Goal: Task Accomplishment & Management: Use online tool/utility

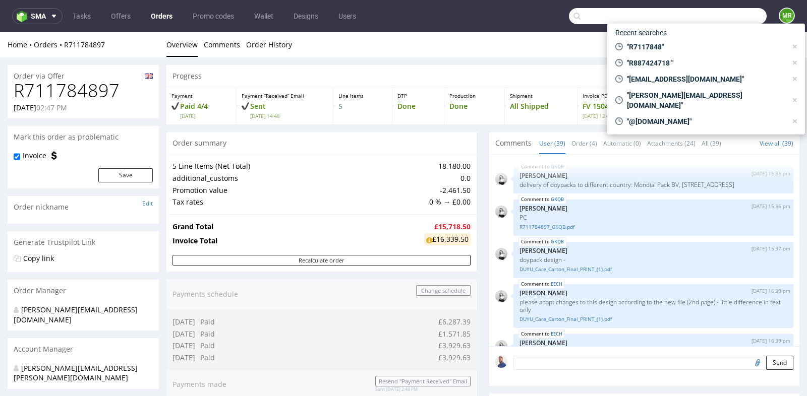
click at [710, 17] on input "text" at bounding box center [668, 16] width 198 height 16
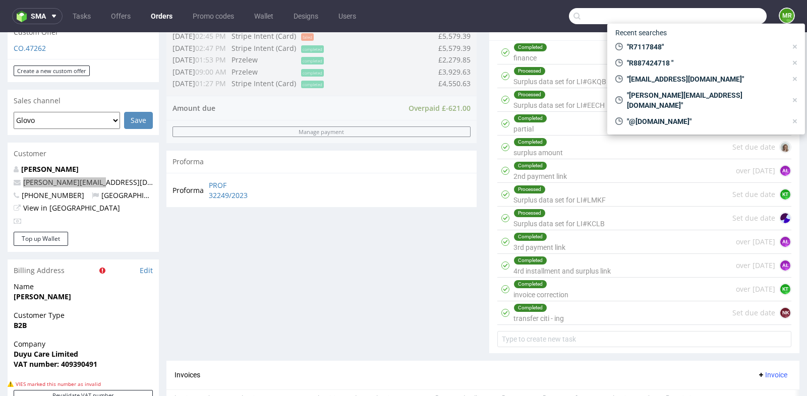
scroll to position [1630, 0]
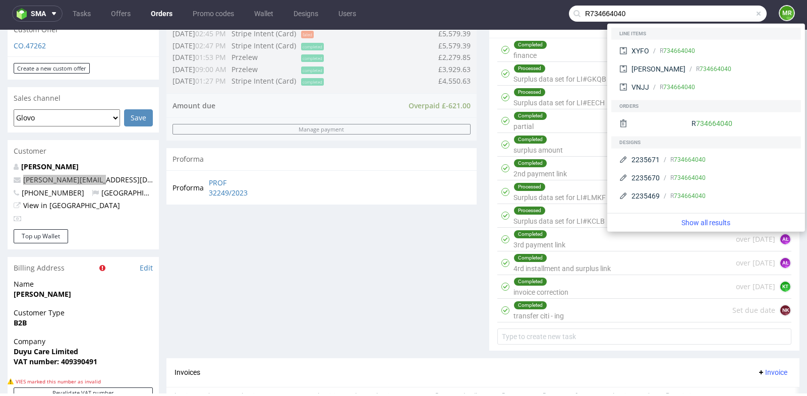
click at [593, 16] on input "R734664040" at bounding box center [668, 14] width 198 height 16
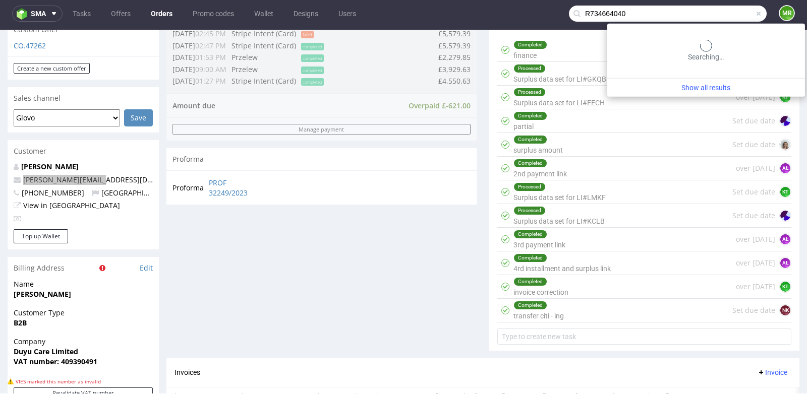
type input "R734664040"
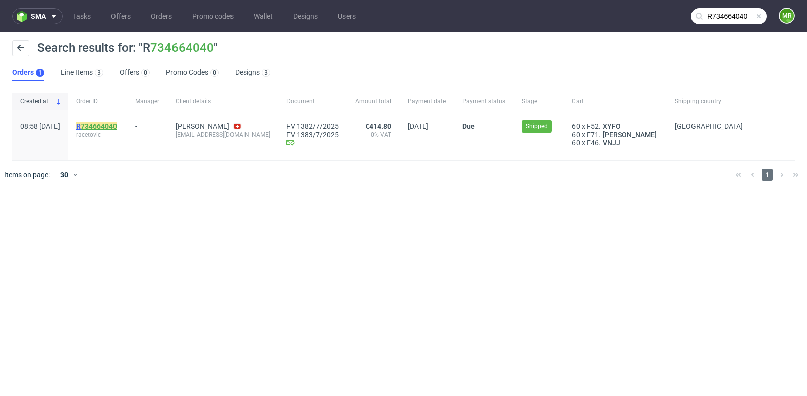
click at [117, 127] on link "734664040" at bounding box center [99, 127] width 36 height 8
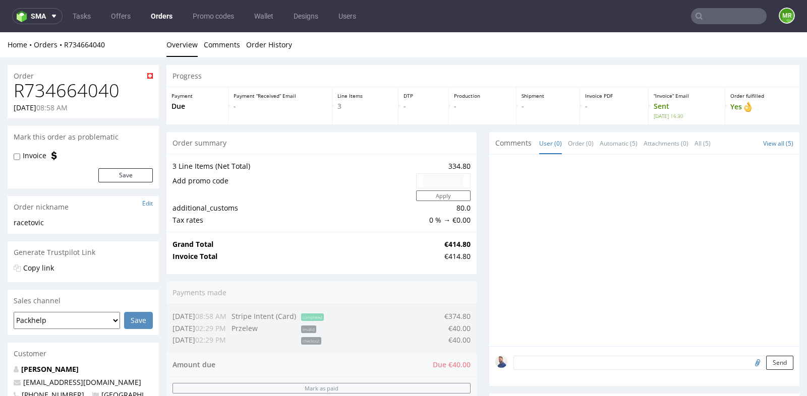
click at [310, 211] on td "additional_customs" at bounding box center [292, 208] width 241 height 12
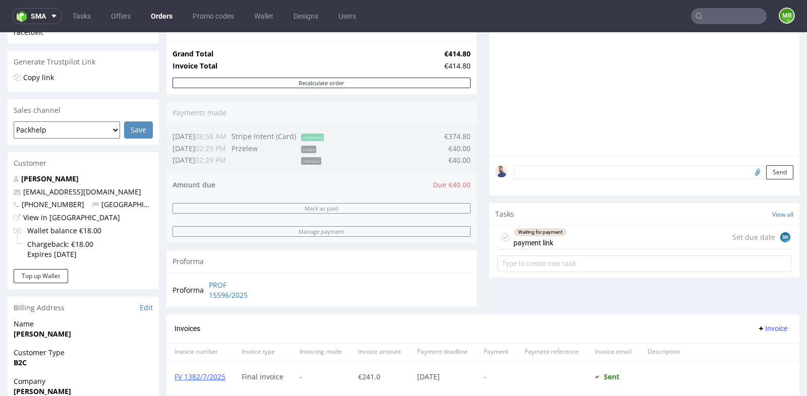
scroll to position [179, 0]
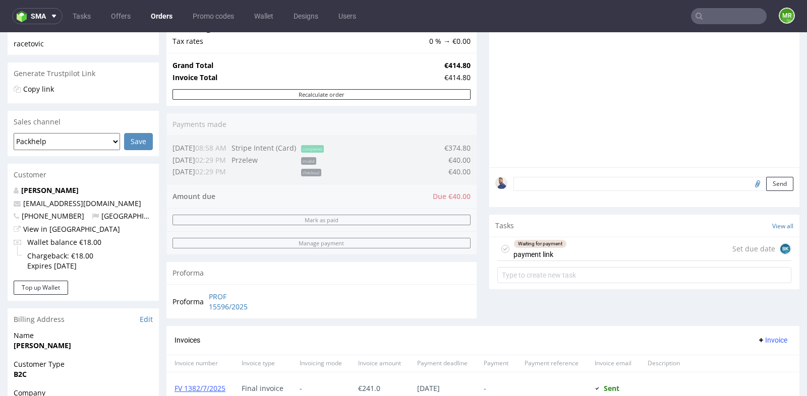
click at [615, 259] on div "Waiting for payment payment link Set due date BK" at bounding box center [644, 249] width 294 height 24
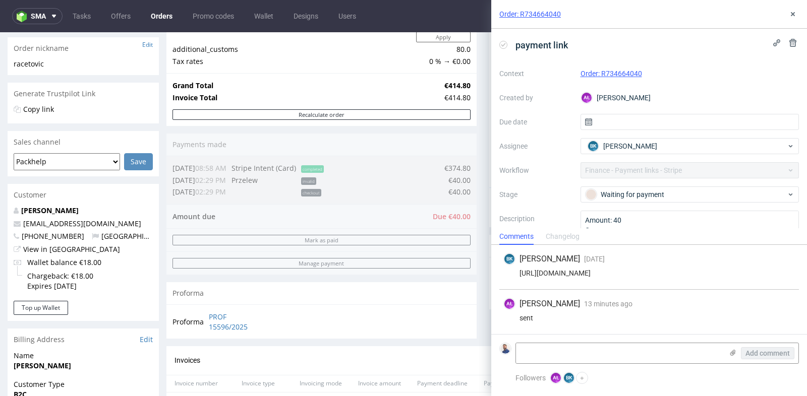
scroll to position [157, 0]
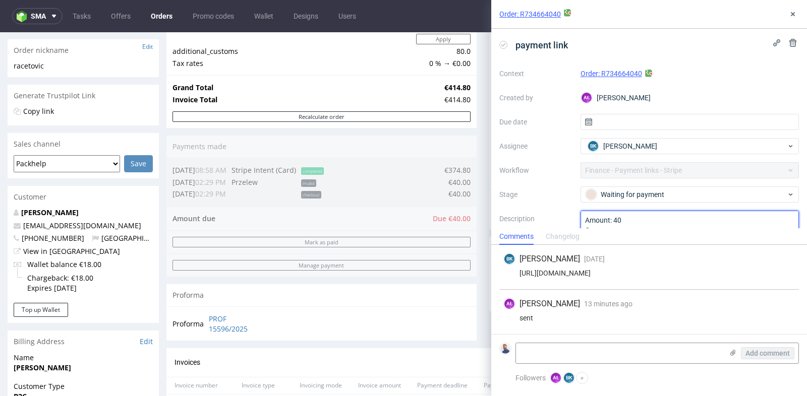
click at [670, 229] on textarea "Amount: 40 Currency: eur Reason of payment link: Custom Clearance Service Custo…" at bounding box center [689, 235] width 219 height 48
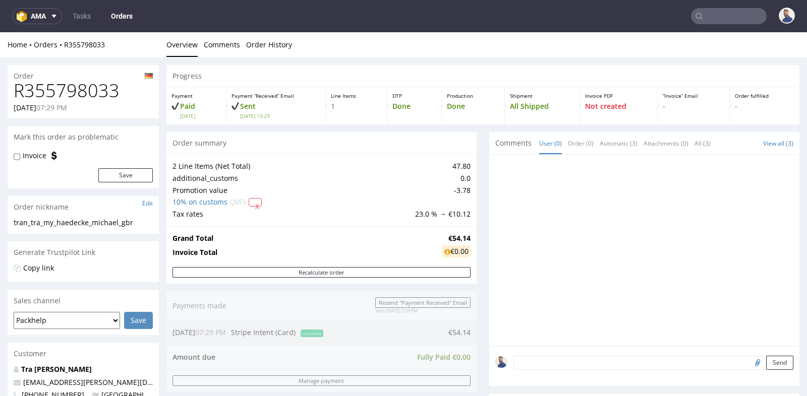
click at [480, 190] on div "Progress Payment Paid Thu 24 Jul Payment “Received” Email Sent Thu 24 Jul 19:29…" at bounding box center [482, 349] width 633 height 568
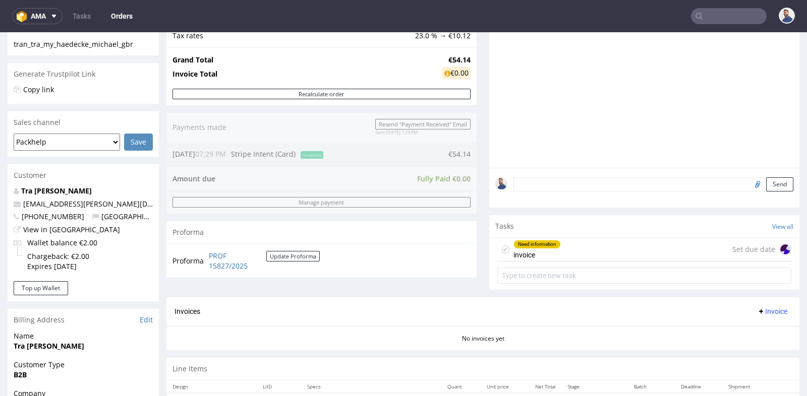
scroll to position [179, 0]
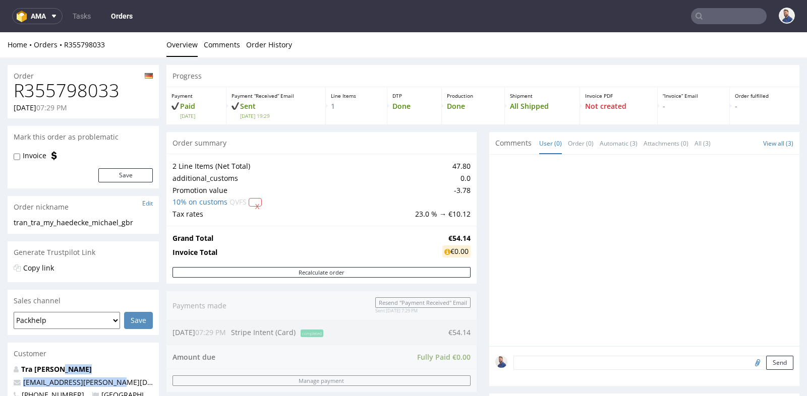
drag, startPoint x: 126, startPoint y: 380, endPoint x: 112, endPoint y: 367, distance: 19.3
copy div "[EMAIL_ADDRESS][PERSON_NAME][DOMAIN_NAME]"
click at [83, 94] on h1 "R355798033" at bounding box center [83, 91] width 139 height 20
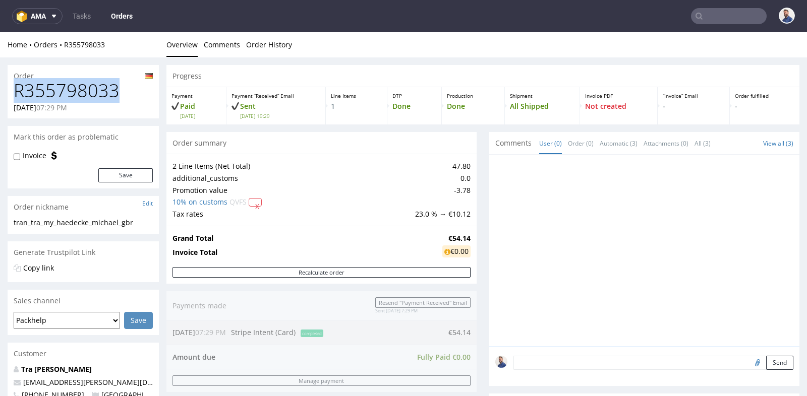
click at [83, 94] on h1 "R355798033" at bounding box center [83, 91] width 139 height 20
copy h1 "R355798033"
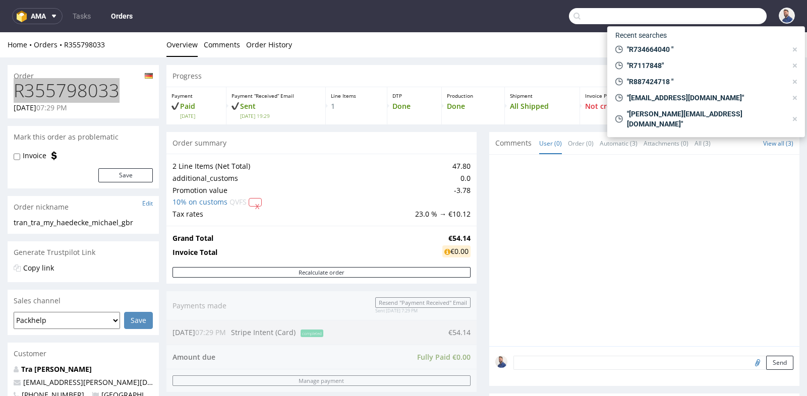
click at [710, 16] on input "text" at bounding box center [668, 16] width 198 height 16
paste input "laboratorio@fabueldentallab.com"
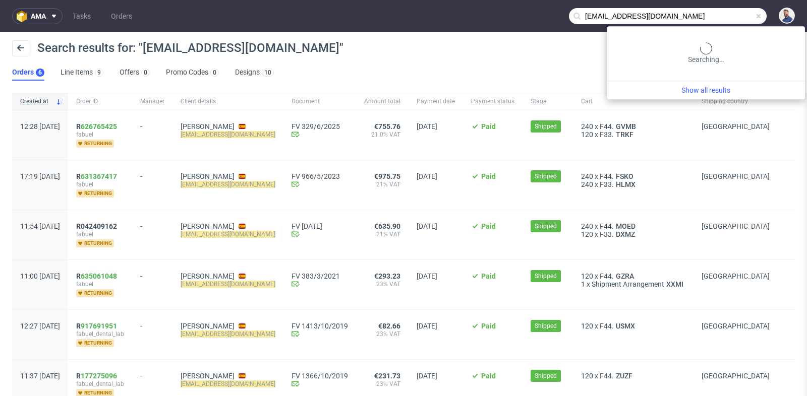
click at [709, 14] on input "laboratorio@fabueldentallab.com" at bounding box center [668, 16] width 198 height 16
paste input "R626765425"
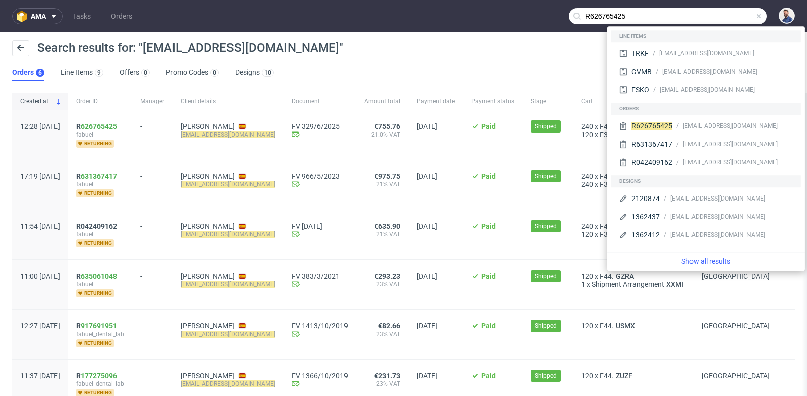
type input "R626765425"
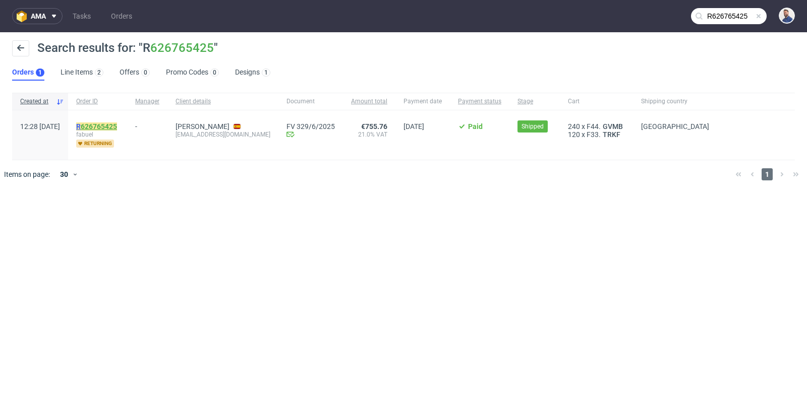
click at [117, 126] on link "626765425" at bounding box center [99, 127] width 36 height 8
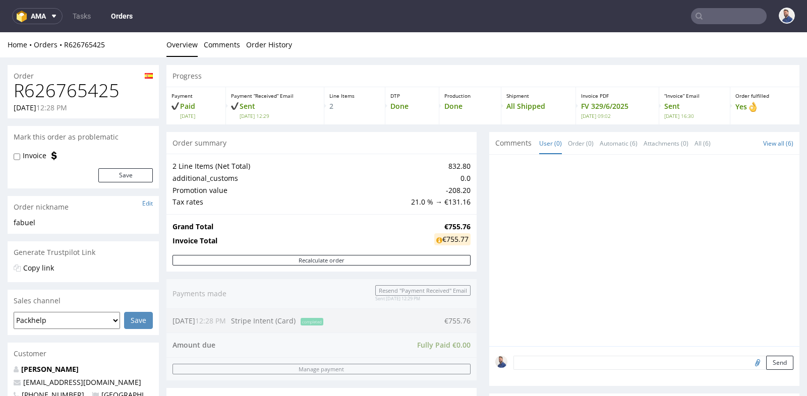
click at [477, 183] on div "Progress Payment Paid Mon 26 May Payment “Received” Email Sent Mon 26 May 12:29…" at bounding box center [482, 370] width 633 height 611
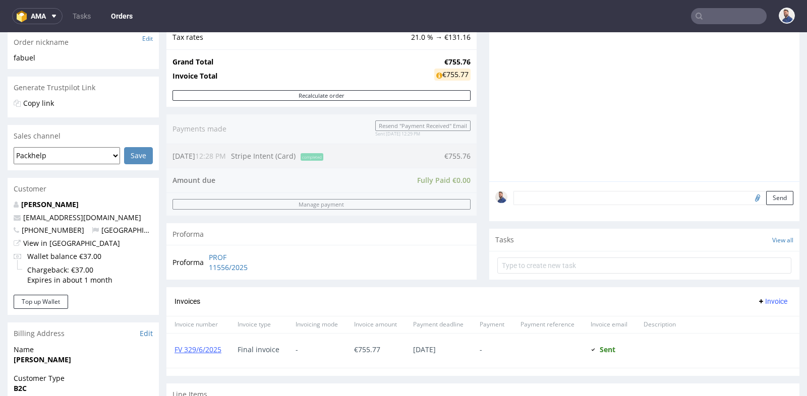
scroll to position [157, 0]
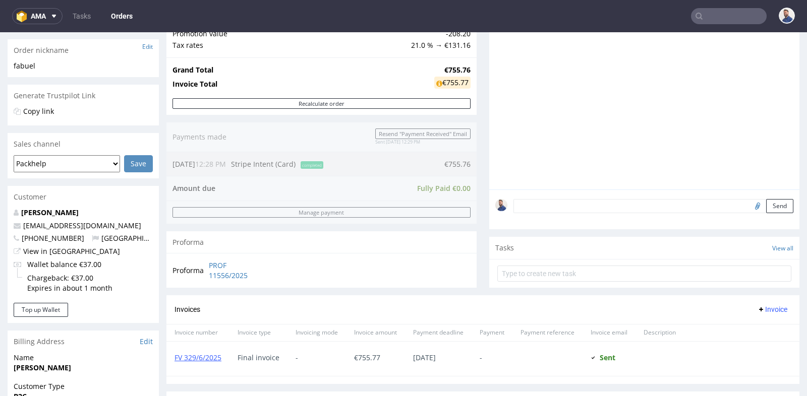
click at [456, 163] on div "Order summary 2 Line Items (Net Total) 832.80 additional_customs 0.0 Promotion …" at bounding box center [321, 135] width 310 height 320
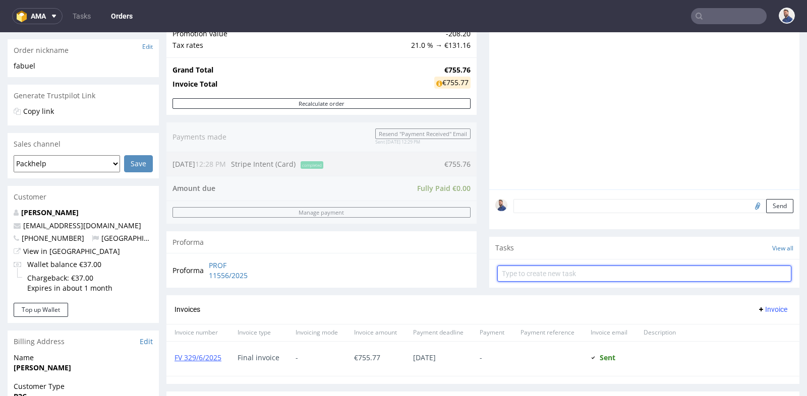
click at [606, 272] on input "text" at bounding box center [644, 274] width 294 height 16
type input "prośba o refund"
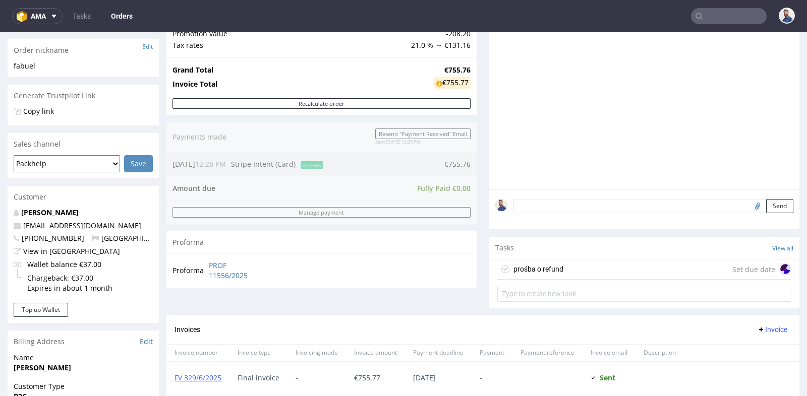
click at [630, 269] on div "prośba o refund Set due date" at bounding box center [644, 270] width 294 height 20
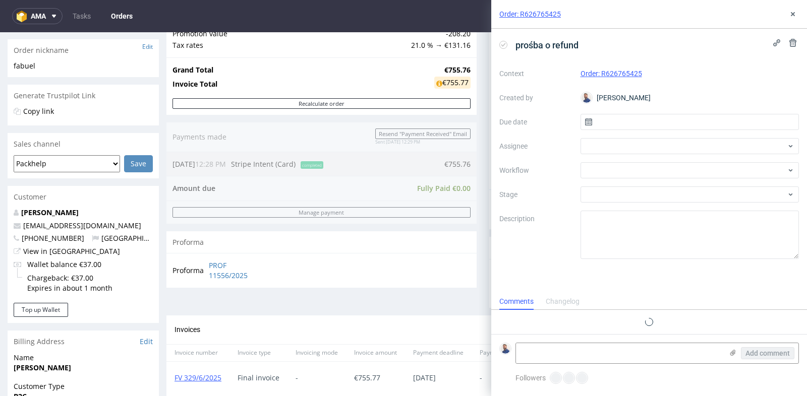
scroll to position [8, 0]
click at [676, 123] on input "text" at bounding box center [689, 122] width 219 height 16
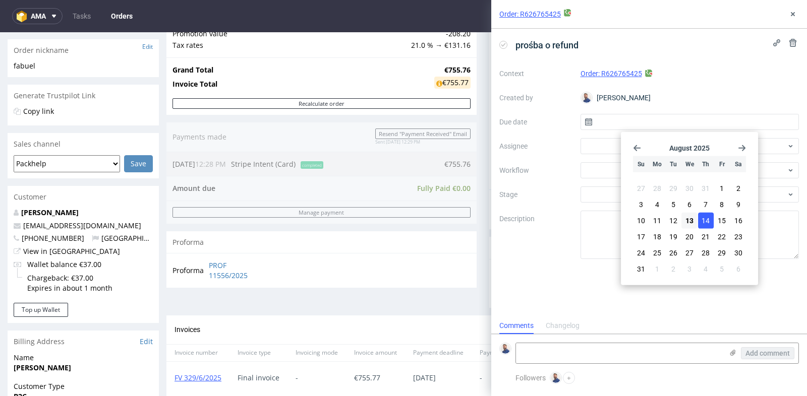
click at [701, 220] on button "14" at bounding box center [706, 221] width 16 height 16
type input "[DATE]"
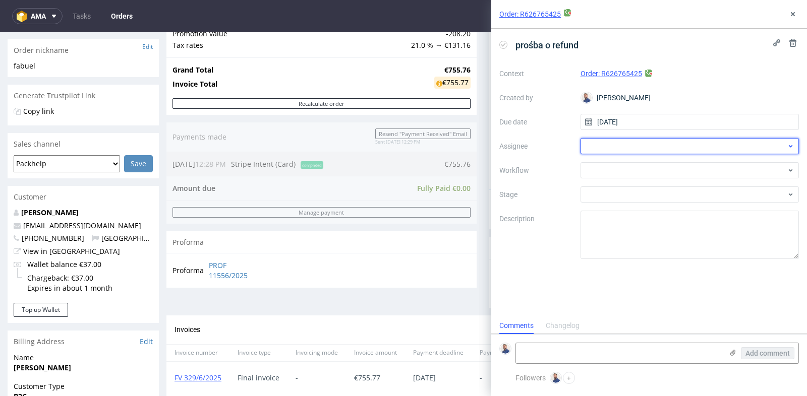
click at [719, 143] on div at bounding box center [689, 146] width 219 height 16
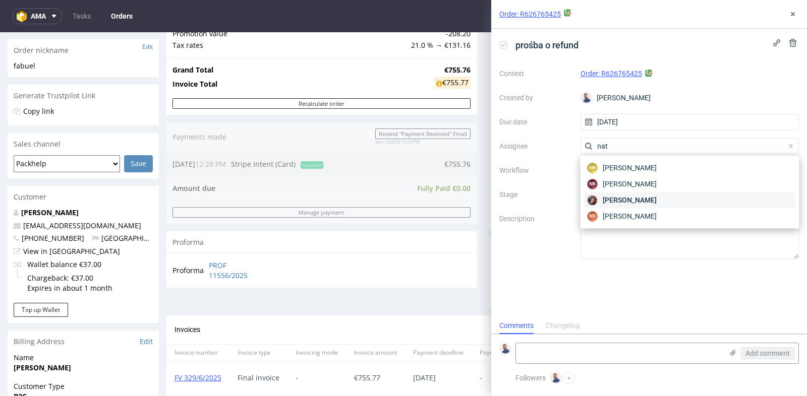
type input "nat"
click at [696, 192] on div "Natalia Misiewicz" at bounding box center [689, 200] width 211 height 16
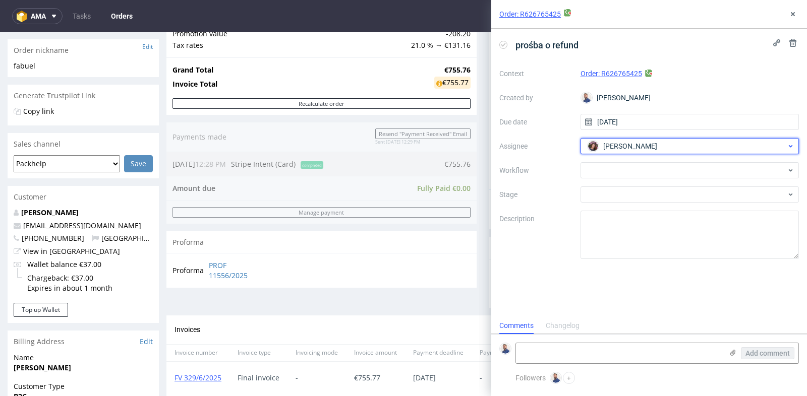
click at [735, 143] on div "Natalia Misiewicz" at bounding box center [686, 146] width 202 height 16
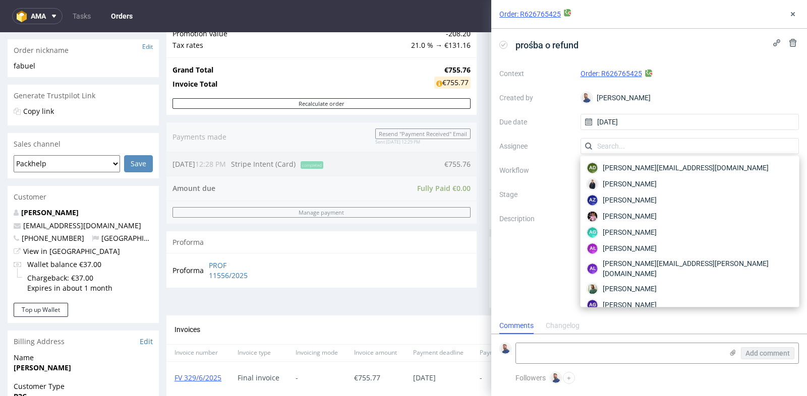
scroll to position [1968, 0]
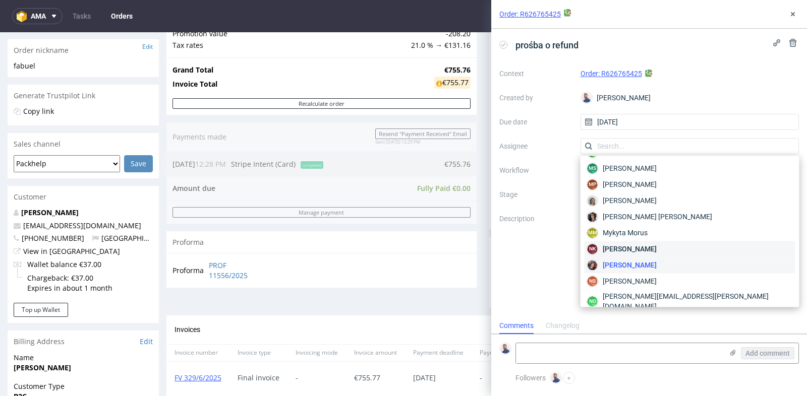
click at [704, 241] on div "NK Natalia Kaczorowska" at bounding box center [689, 249] width 211 height 16
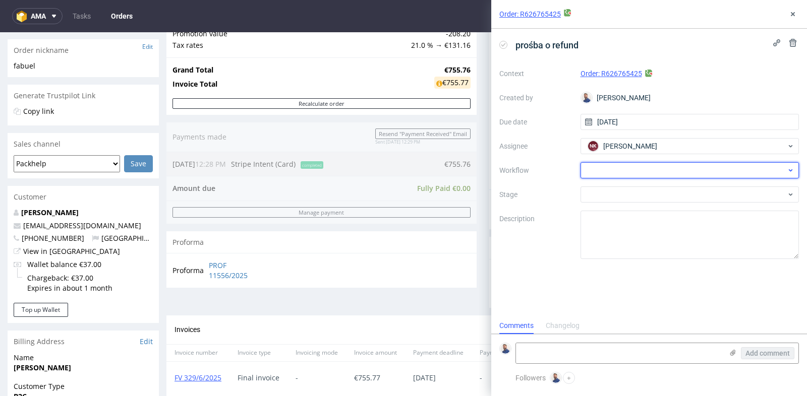
click at [733, 170] on div at bounding box center [689, 170] width 219 height 16
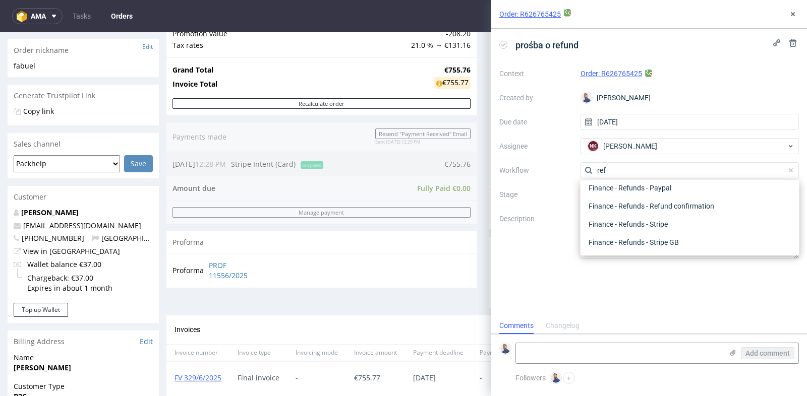
scroll to position [54, 0]
type input "refund"
click at [714, 216] on div "Finance - Refunds - Stripe" at bounding box center [689, 225] width 211 height 18
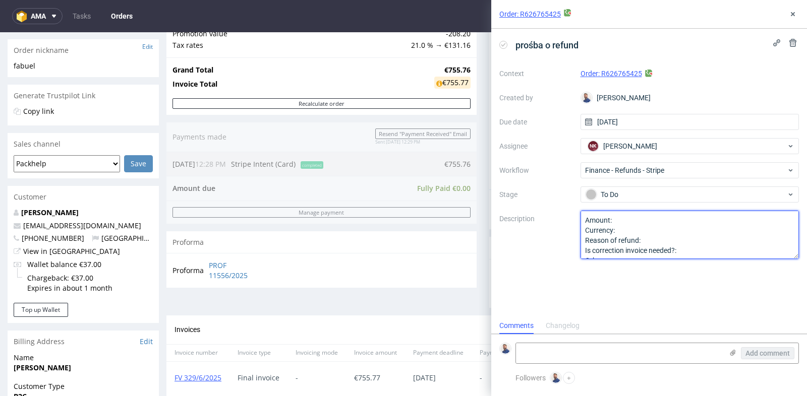
click at [710, 221] on textarea "Amount: Currency: Reason of refund: Is correction invoice needed?: Other:" at bounding box center [689, 235] width 219 height 48
click at [646, 232] on textarea "Amount: Currency: Reason of refund: Is correction invoice needed?: Other:" at bounding box center [689, 235] width 219 height 48
click at [656, 245] on textarea "Amount: Currency: Reason of refund: Is correction invoice needed?: Other:" at bounding box center [689, 235] width 219 height 48
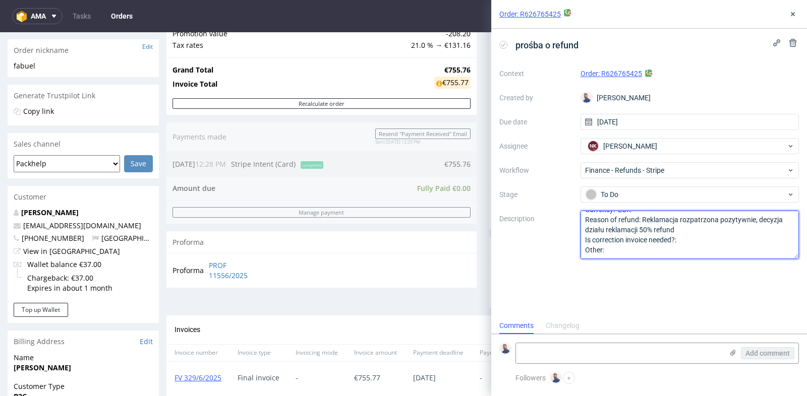
click at [707, 247] on textarea "Amount: Currency: Reason of refund: Is correction invoice needed?: Other:" at bounding box center [689, 235] width 219 height 48
click at [708, 240] on textarea "Amount: Currency: Reason of refund: Is correction invoice needed?: Other:" at bounding box center [689, 235] width 219 height 48
type textarea "Amount: 377.88 Currency: EUR Reason of refund: Reklamacja rozpatrzona pozytywni…"
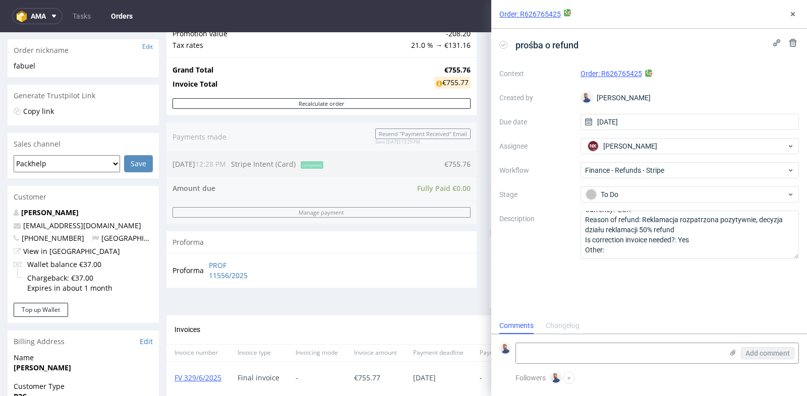
click at [664, 308] on div "prośba o refund Context Order: R626765425 Created by Michał Rachański Due date …" at bounding box center [649, 173] width 316 height 289
click at [795, 15] on icon at bounding box center [792, 14] width 8 height 8
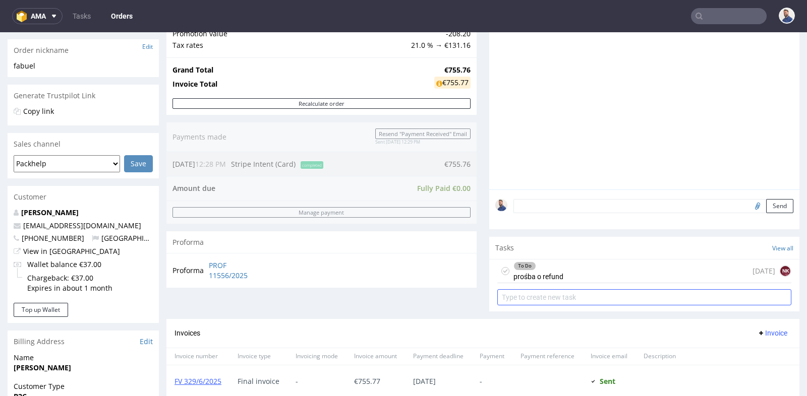
click at [651, 298] on input "text" at bounding box center [644, 297] width 294 height 16
type input "prośba o korektę faktury"
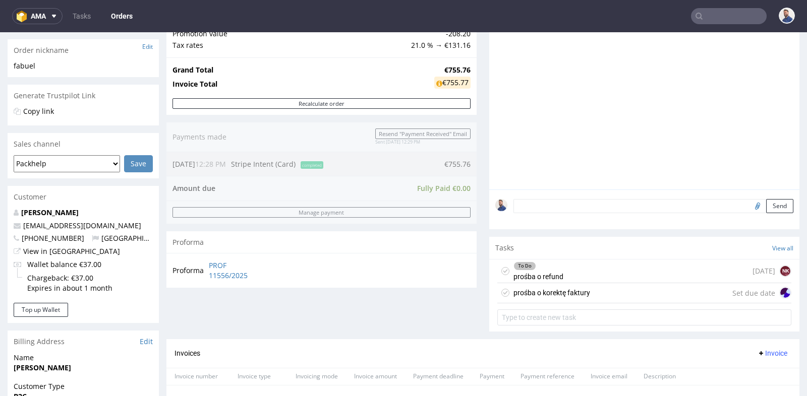
click at [653, 295] on div "prośba o korektę faktury Set due date" at bounding box center [644, 293] width 294 height 20
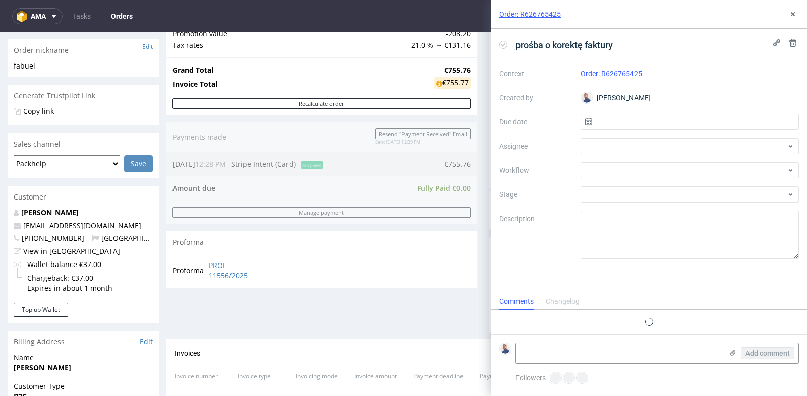
scroll to position [8, 0]
click at [671, 124] on input "text" at bounding box center [689, 122] width 219 height 16
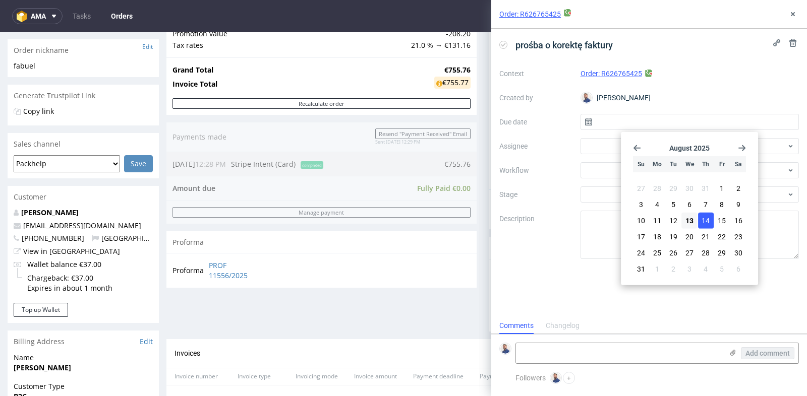
click at [702, 220] on span "14" at bounding box center [705, 221] width 8 height 10
type input "[DATE]"
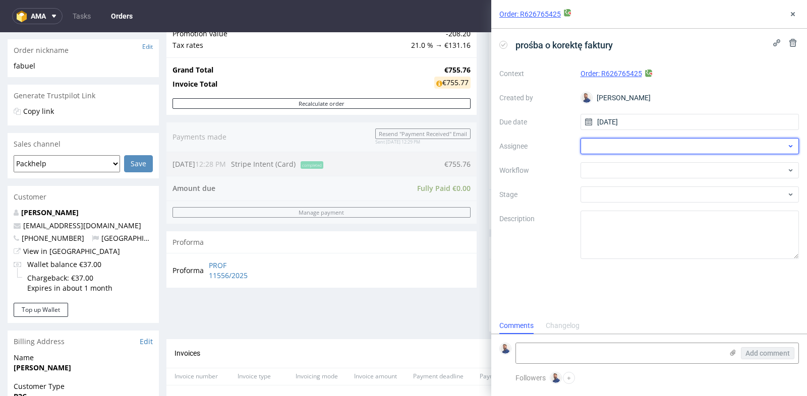
click at [734, 149] on div at bounding box center [689, 146] width 219 height 16
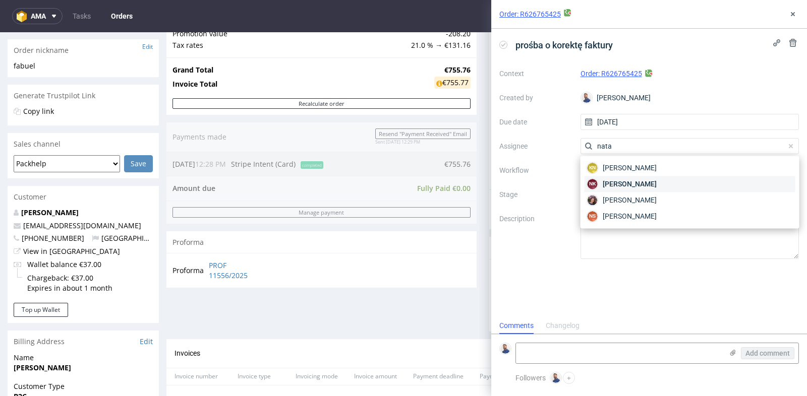
type input "nata"
click at [722, 178] on div "NK Natalia Kaczorowska" at bounding box center [689, 184] width 211 height 16
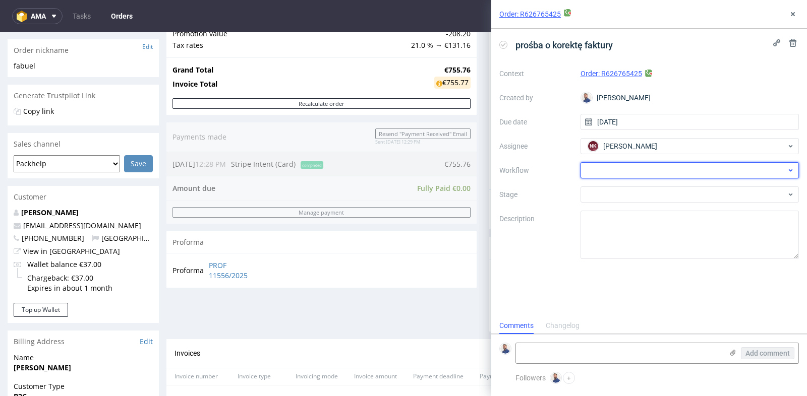
click at [730, 166] on div at bounding box center [689, 170] width 219 height 16
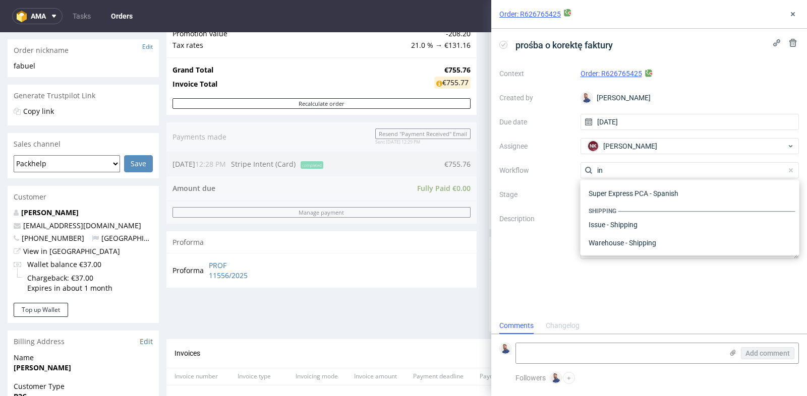
scroll to position [376, 0]
type input "invoi"
click at [716, 203] on div "Finance - Invoice - Correction Invoice" at bounding box center [689, 206] width 211 height 18
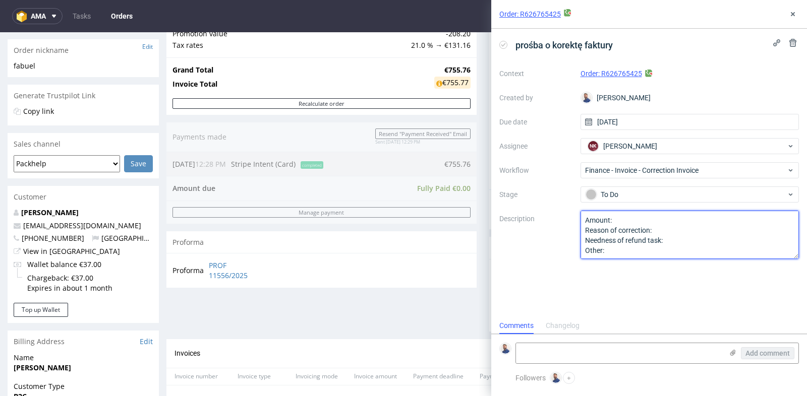
click at [711, 218] on textarea "Amount: Reason of correction: Needness of refund task: Other:" at bounding box center [689, 235] width 219 height 48
click at [721, 232] on textarea "Amount: Reason of correction: Needness of refund task: Other:" at bounding box center [689, 235] width 219 height 48
click at [727, 246] on textarea "Amount: 755.76 Reason of correction: Refund of Needness of refund task: Other:" at bounding box center [689, 235] width 219 height 48
click at [727, 241] on textarea "Amount: 755.76 Reason of correction: Refund of Needness of refund task: Other:" at bounding box center [689, 235] width 219 height 48
type textarea "Amount: 755.76 Reason of correction: Refund of 377.88 Needness of refund task: …"
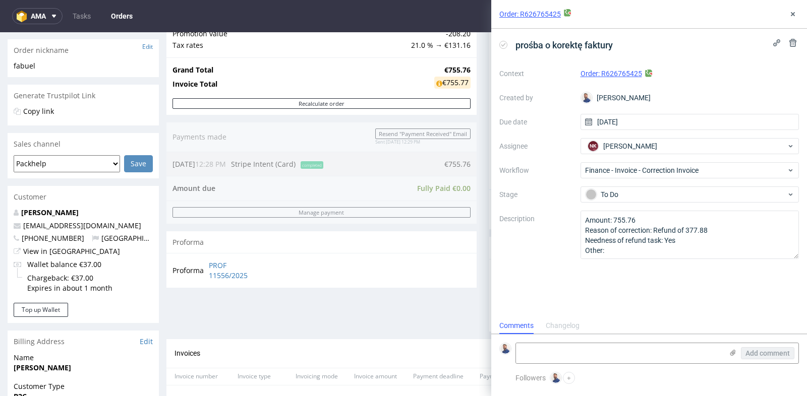
click at [699, 300] on div "prośba o korektę faktury Context Order: R626765425 Created by Michał Rachański …" at bounding box center [649, 173] width 316 height 289
click at [792, 11] on icon at bounding box center [792, 14] width 8 height 8
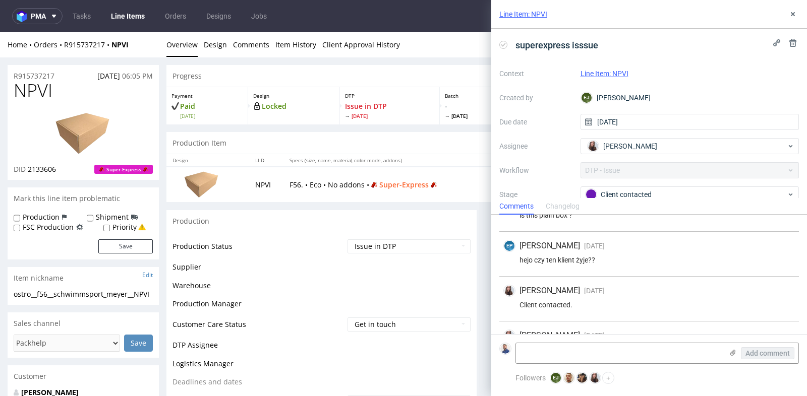
scroll to position [57, 0]
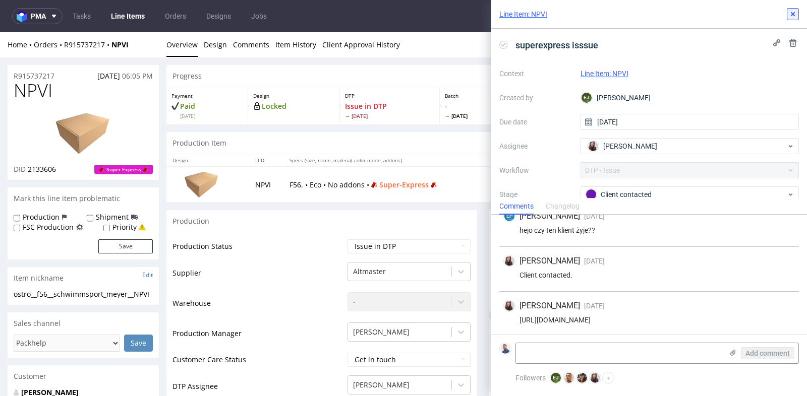
click at [792, 15] on icon at bounding box center [792, 14] width 8 height 8
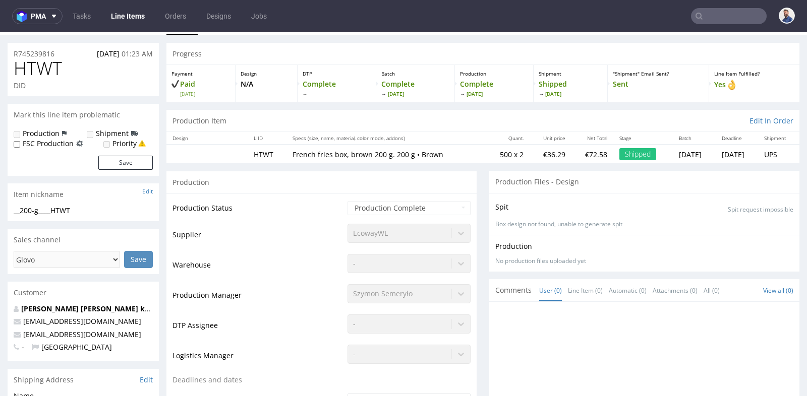
click at [136, 19] on link "Line Items" at bounding box center [128, 16] width 46 height 16
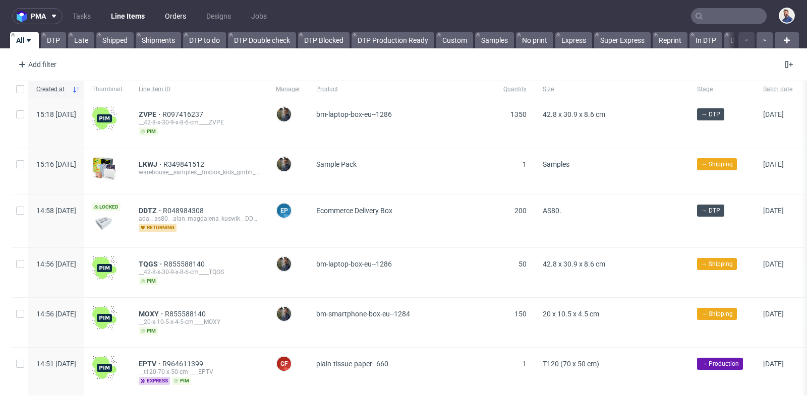
click at [184, 13] on link "Orders" at bounding box center [175, 16] width 33 height 16
